Goal: Information Seeking & Learning: Learn about a topic

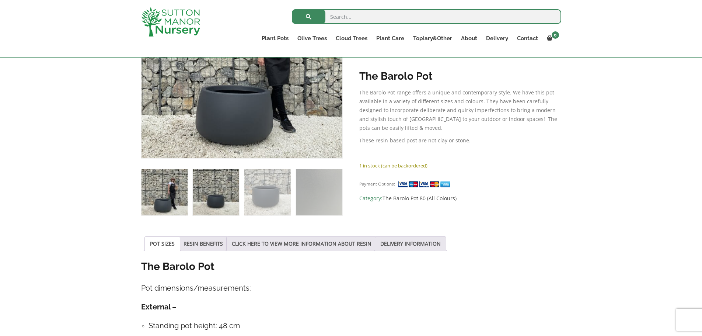
scroll to position [221, 0]
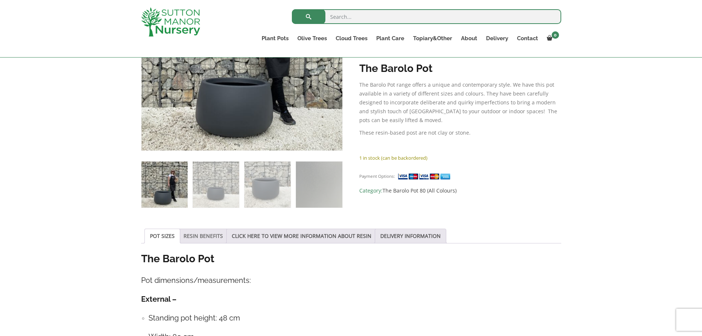
click at [194, 235] on link "RESIN BENEFITS" at bounding box center [203, 236] width 39 height 14
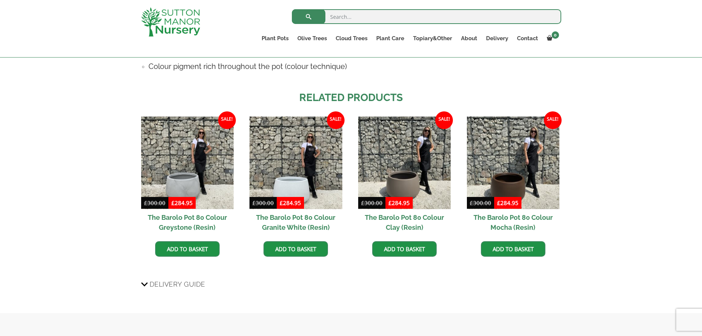
scroll to position [553, 0]
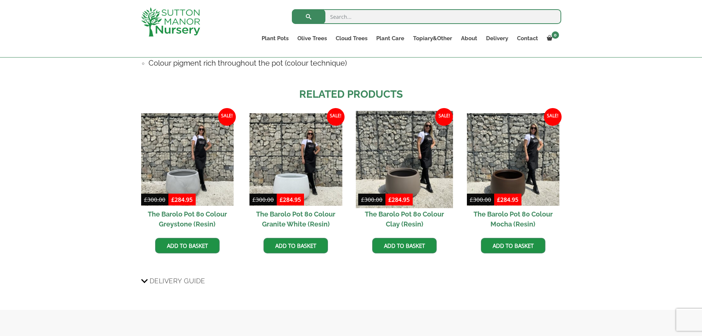
click at [418, 173] on img at bounding box center [404, 159] width 97 height 97
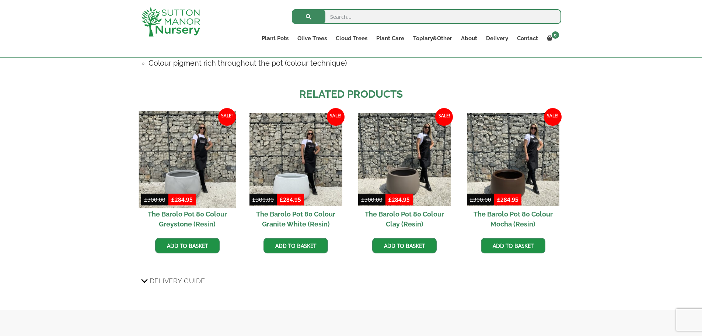
click at [173, 149] on img at bounding box center [187, 159] width 97 height 97
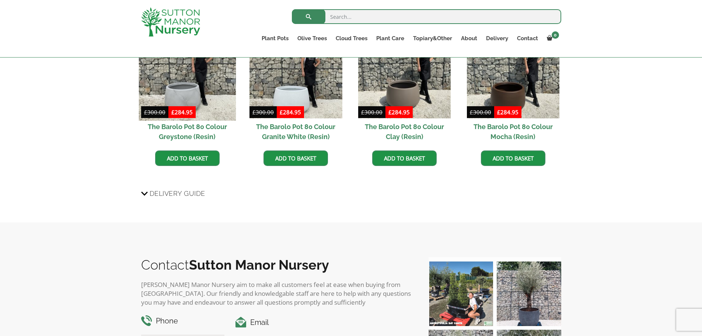
scroll to position [664, 0]
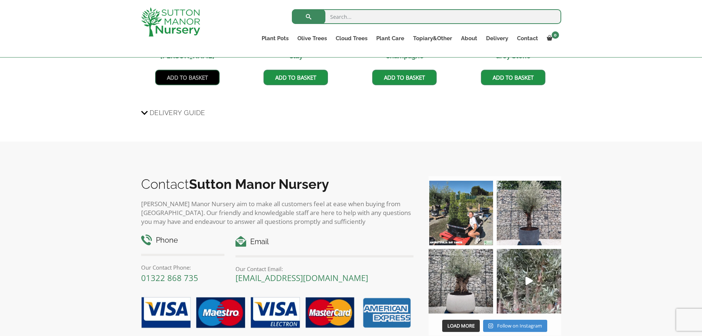
scroll to position [811, 0]
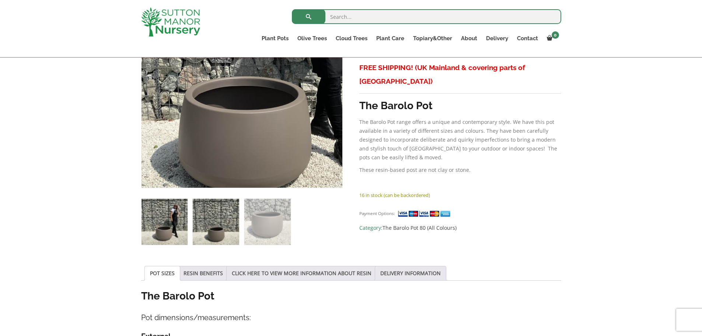
scroll to position [184, 0]
